Goal: Task Accomplishment & Management: Use online tool/utility

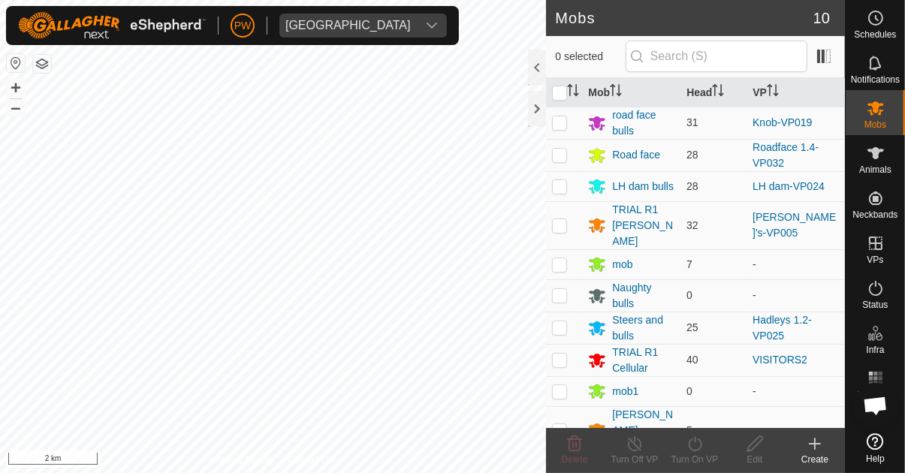
scroll to position [1181, 0]
click at [426, 20] on icon "dropdown trigger" at bounding box center [432, 26] width 12 height 12
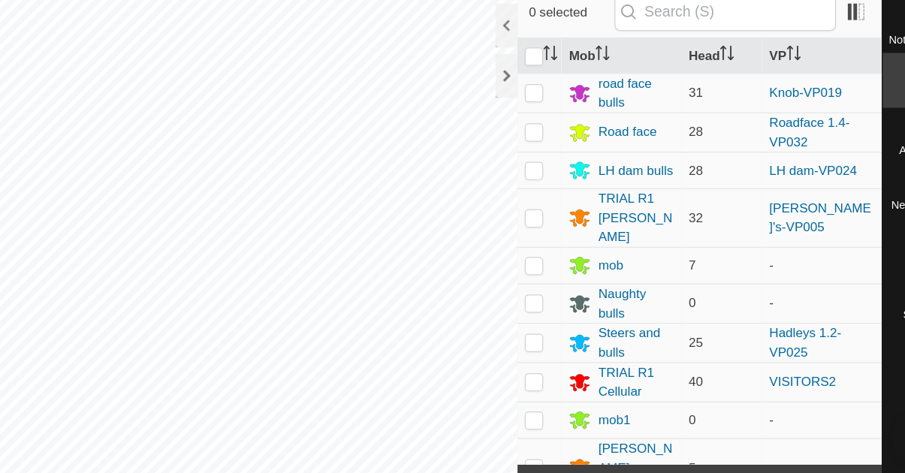
scroll to position [0, 0]
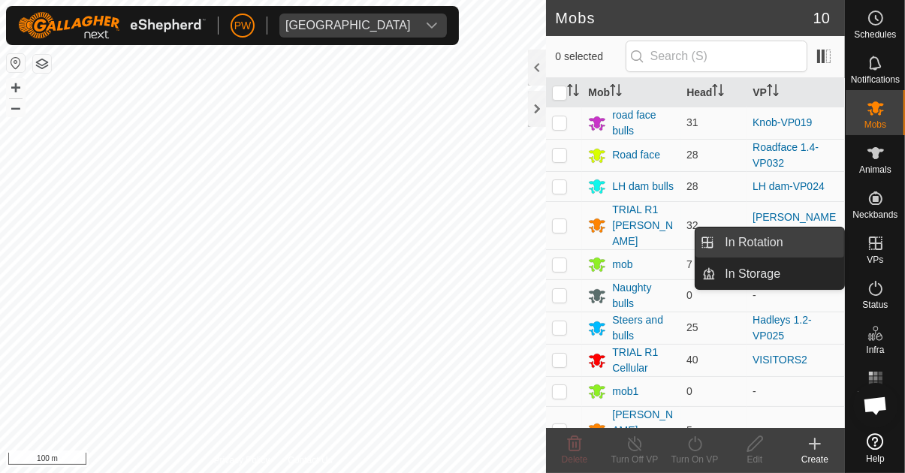
click at [764, 245] on span "In Rotation" at bounding box center [754, 243] width 58 height 18
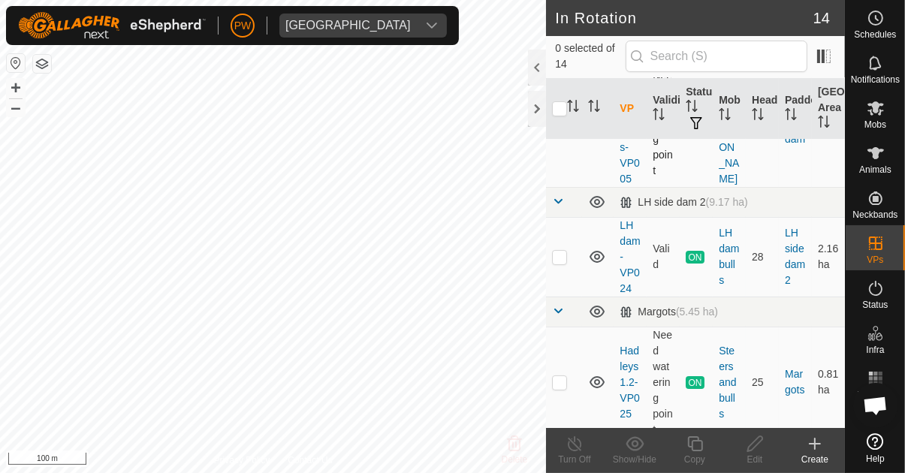
scroll to position [110, 0]
click at [557, 250] on p-checkbox at bounding box center [559, 256] width 15 height 12
checkbox input "true"
click at [691, 454] on div "Copy" at bounding box center [695, 460] width 60 height 14
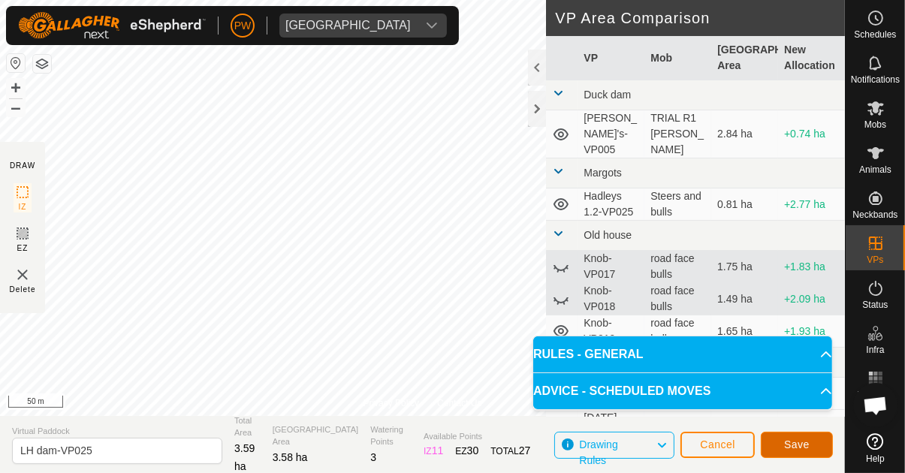
click at [790, 448] on span "Save" at bounding box center [797, 445] width 26 height 12
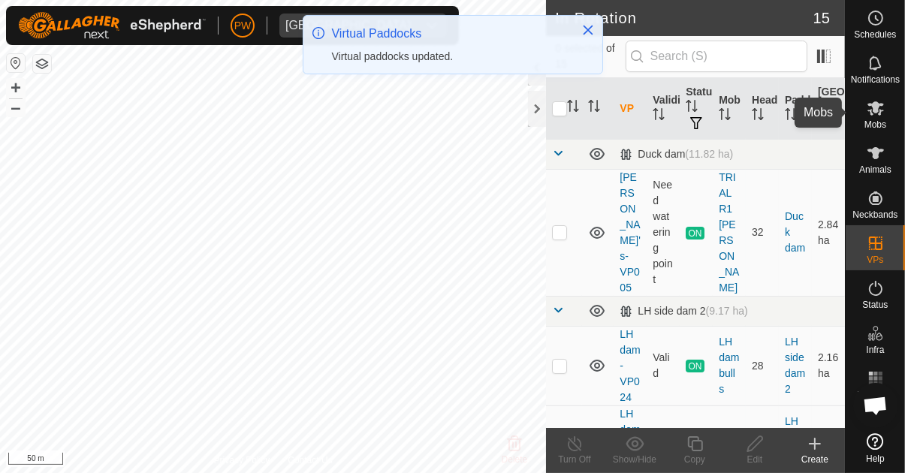
click at [869, 117] on icon at bounding box center [876, 108] width 18 height 18
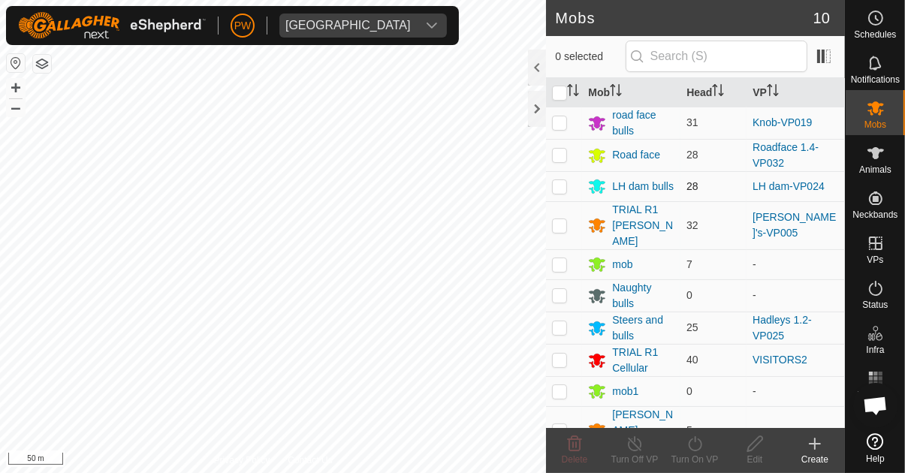
click at [559, 185] on p-checkbox at bounding box center [559, 186] width 15 height 12
checkbox input "true"
click at [690, 452] on icon at bounding box center [695, 444] width 19 height 18
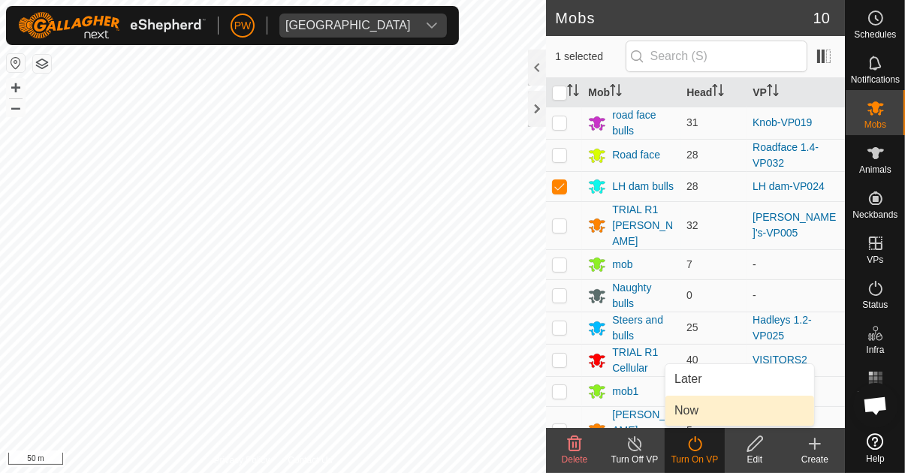
click at [707, 413] on link "Now" at bounding box center [739, 411] width 149 height 30
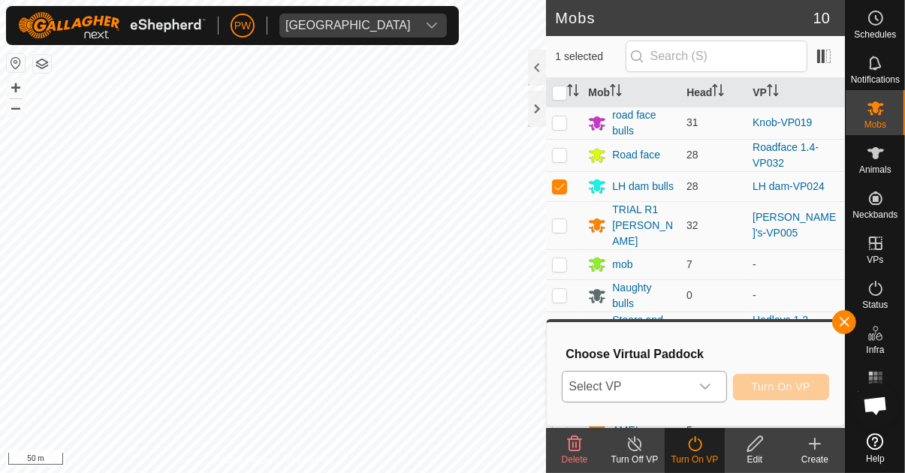
click at [708, 385] on icon "dropdown trigger" at bounding box center [705, 387] width 12 height 12
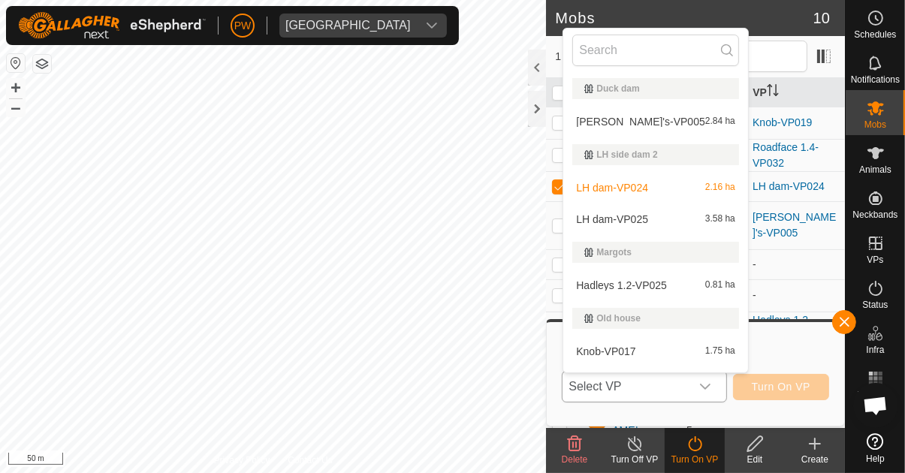
scroll to position [25, 0]
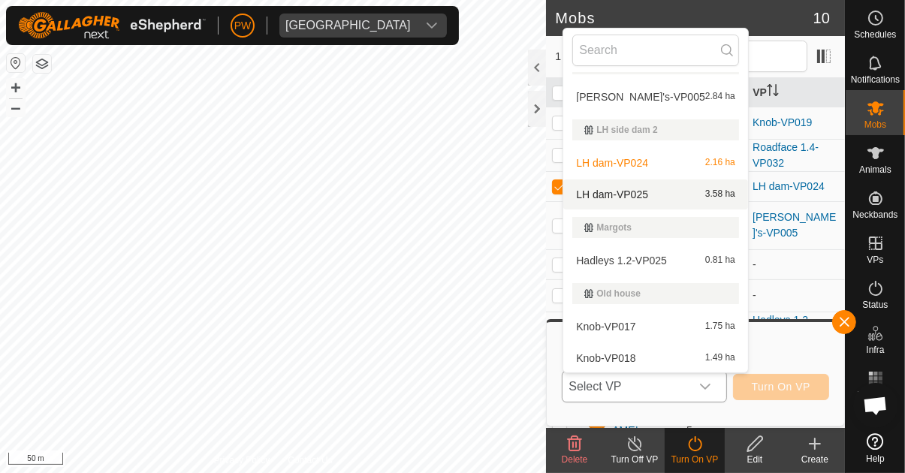
click at [638, 195] on span "LH dam-VP025" at bounding box center [612, 194] width 72 height 11
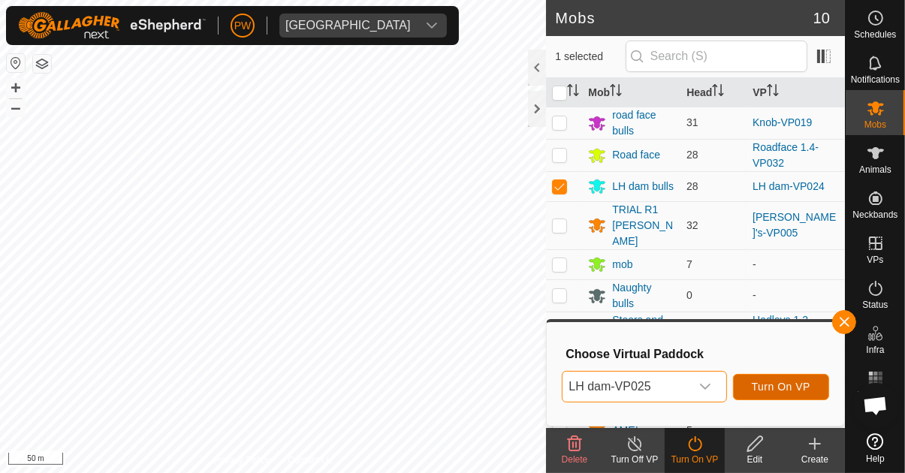
click at [752, 384] on button "Turn On VP" at bounding box center [781, 387] width 96 height 26
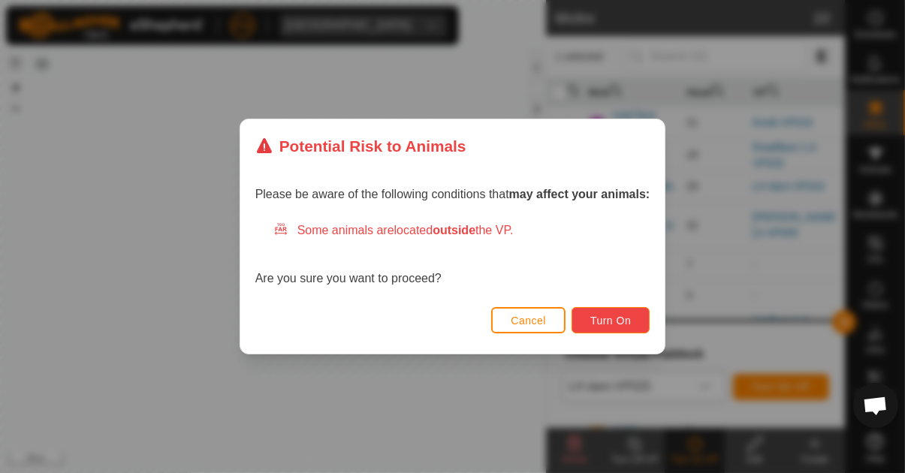
click at [609, 324] on span "Turn On" at bounding box center [610, 321] width 41 height 12
